Goal: Communication & Community: Connect with others

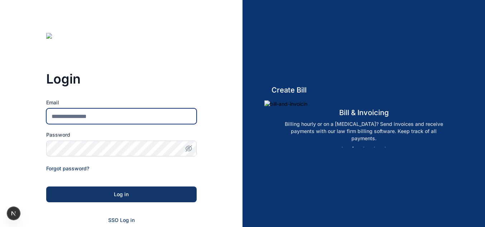
click at [144, 119] on input "Email" at bounding box center [121, 116] width 150 height 16
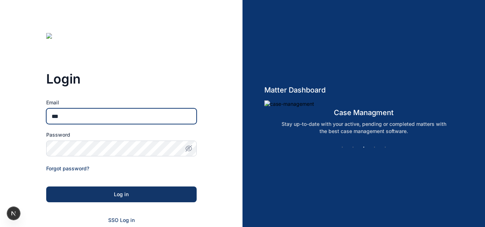
type input "**********"
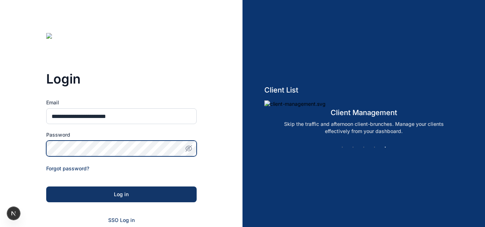
click at [46, 186] on button "Log in" at bounding box center [121, 194] width 150 height 16
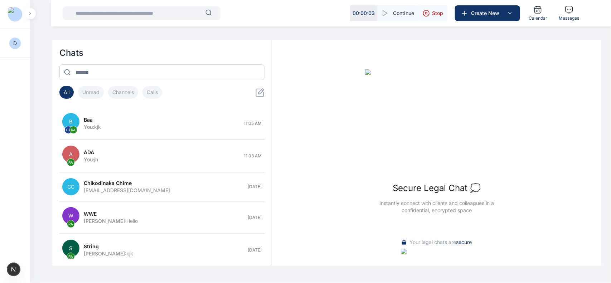
scroll to position [26, 0]
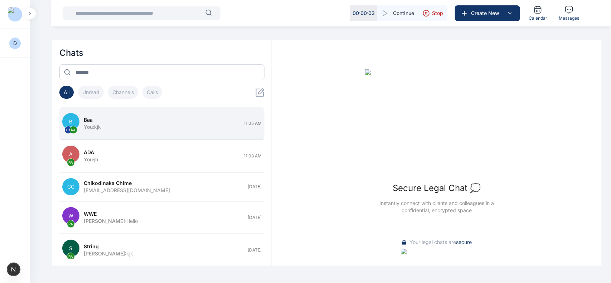
click at [159, 136] on button "B OJ RA baa You : kjk 11:05 AM" at bounding box center [161, 123] width 205 height 33
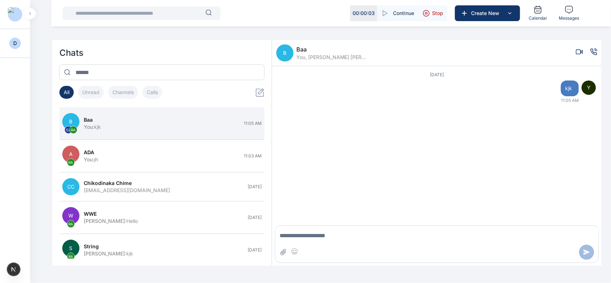
click at [489, 51] on icon "Voice call" at bounding box center [594, 51] width 7 height 7
